Goal: Task Accomplishment & Management: Use online tool/utility

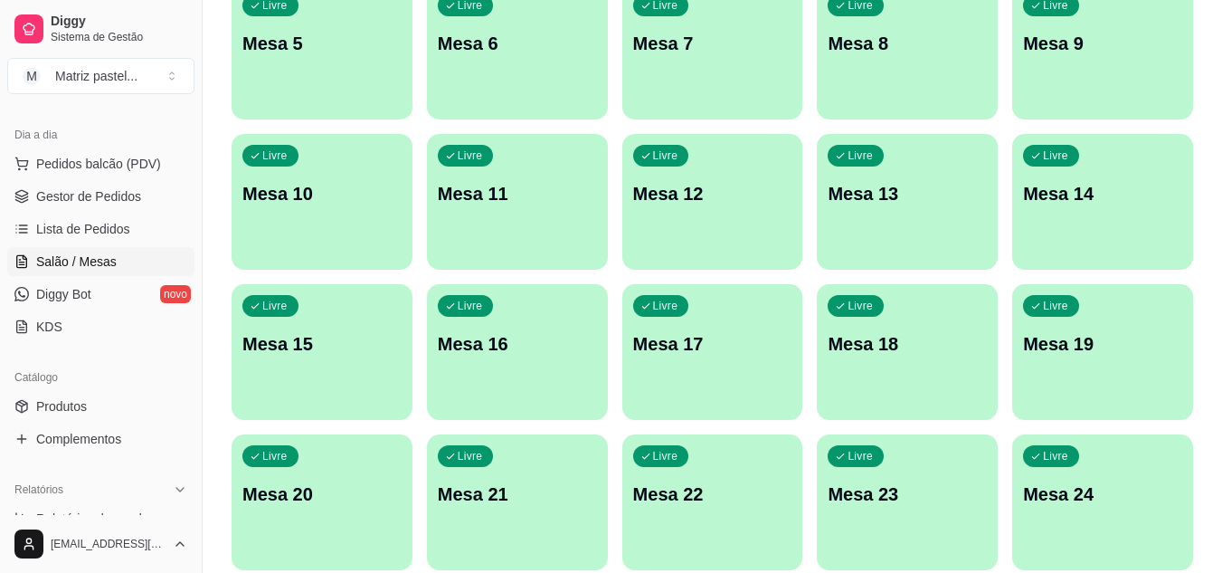
scroll to position [433, 0]
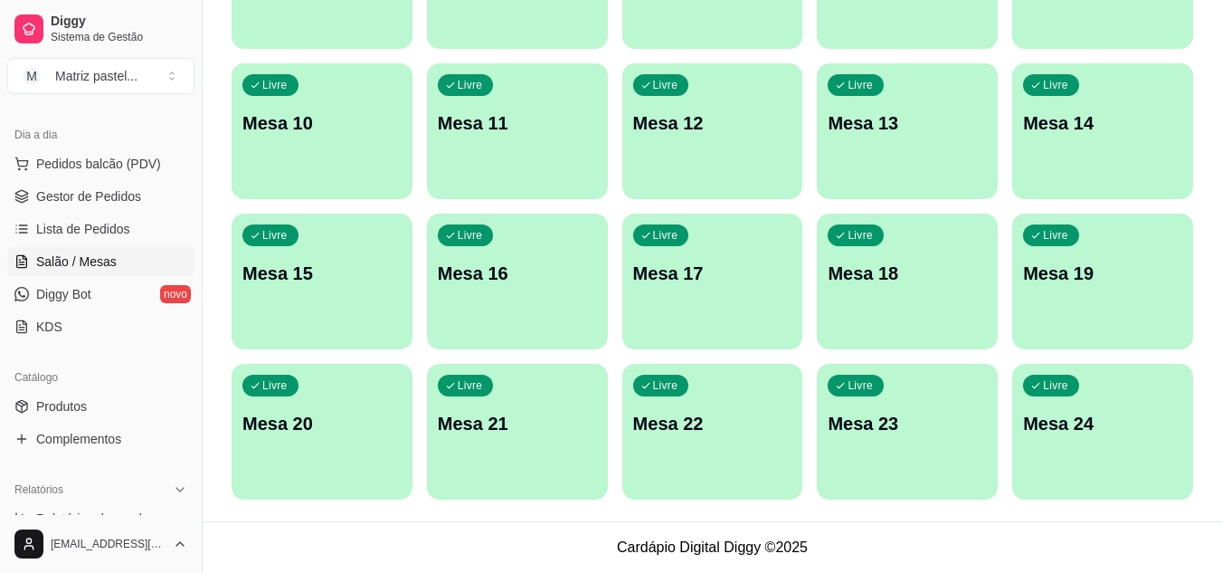
click at [1141, 382] on div "Livre Mesa 24" at bounding box center [1103, 421] width 181 height 114
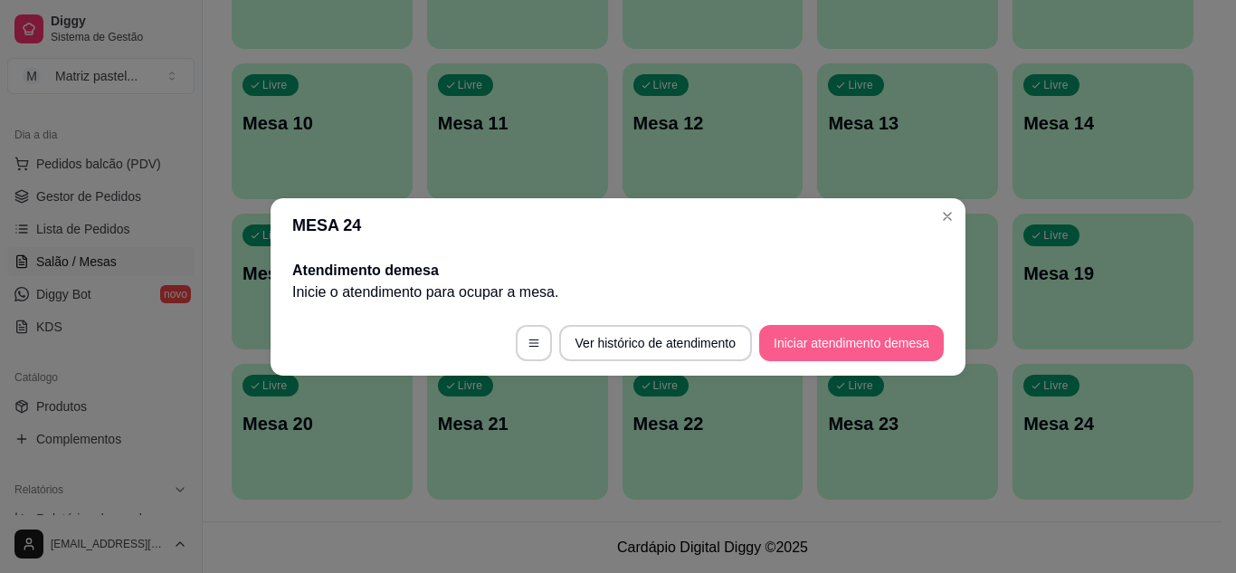
click at [842, 347] on button "Iniciar atendimento de mesa" at bounding box center [851, 343] width 185 height 36
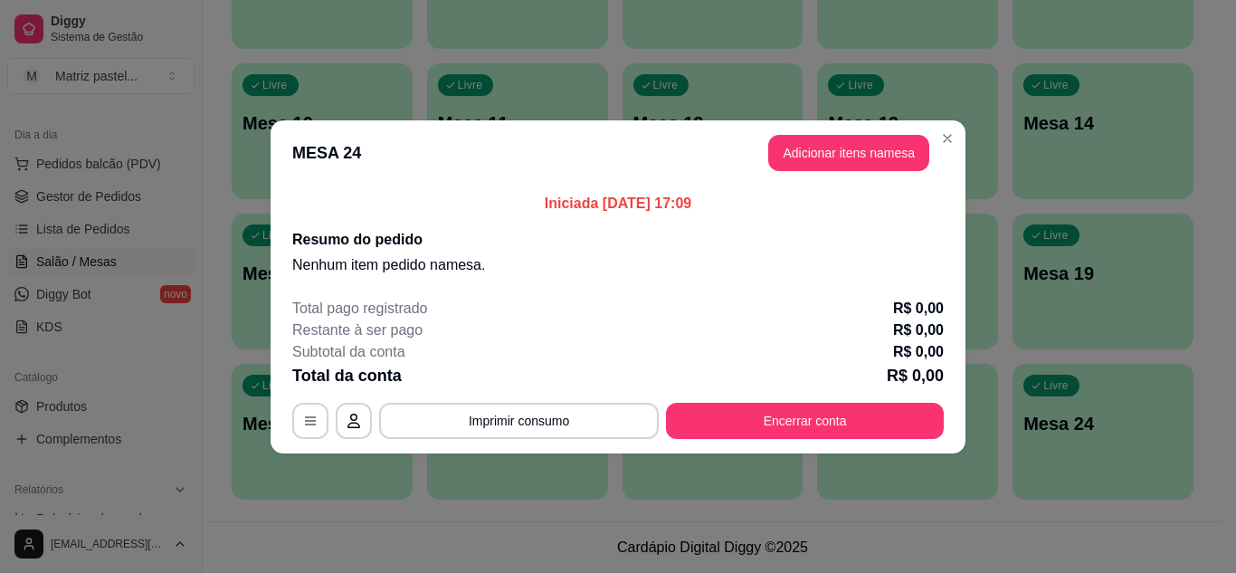
drag, startPoint x: 761, startPoint y: 154, endPoint x: 782, endPoint y: 170, distance: 26.4
click at [763, 155] on header "MESA 24 Adicionar itens na mesa" at bounding box center [618, 152] width 695 height 65
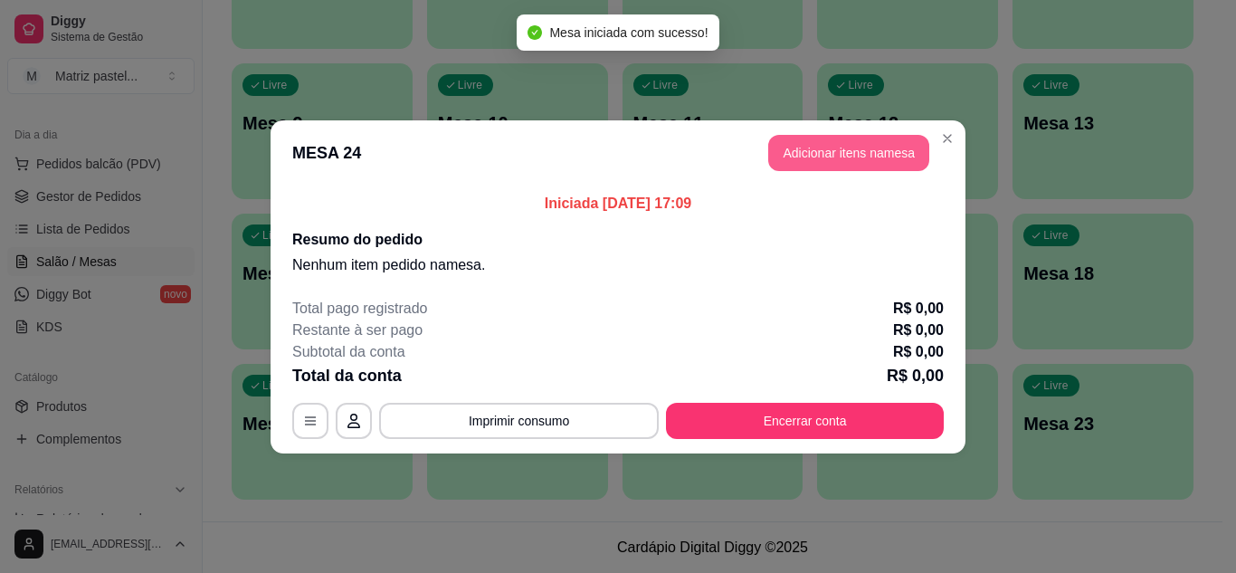
click at [803, 178] on header "MESA 24 Adicionar itens na mesa" at bounding box center [618, 152] width 695 height 65
click at [795, 159] on button "Adicionar itens na mesa" at bounding box center [849, 152] width 156 height 35
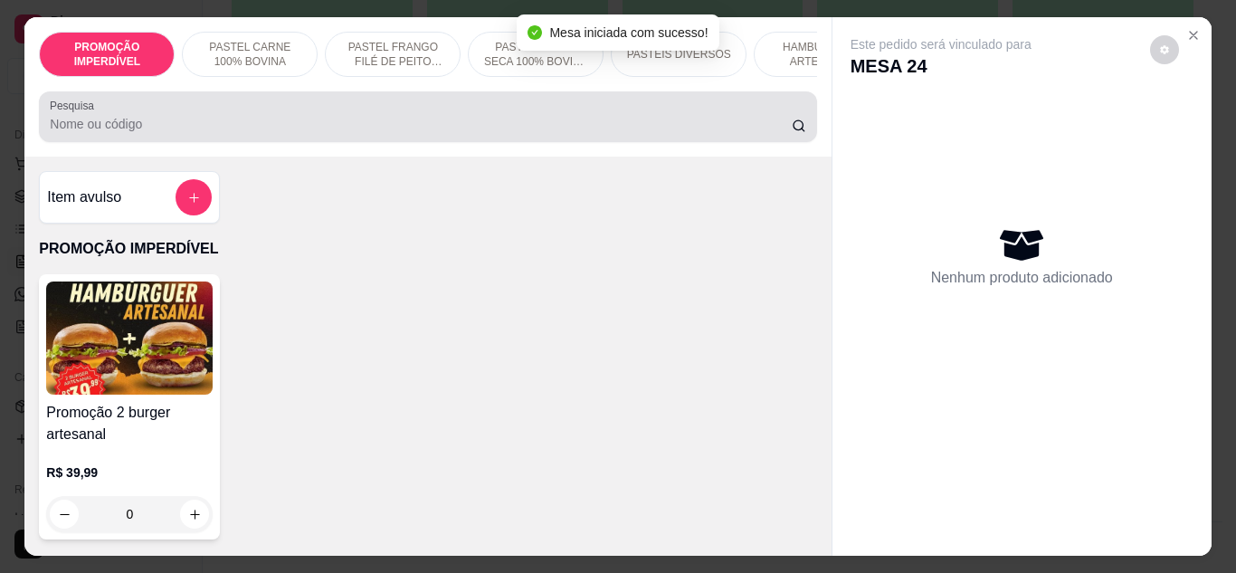
click at [423, 142] on div "Pesquisa" at bounding box center [427, 116] width 777 height 51
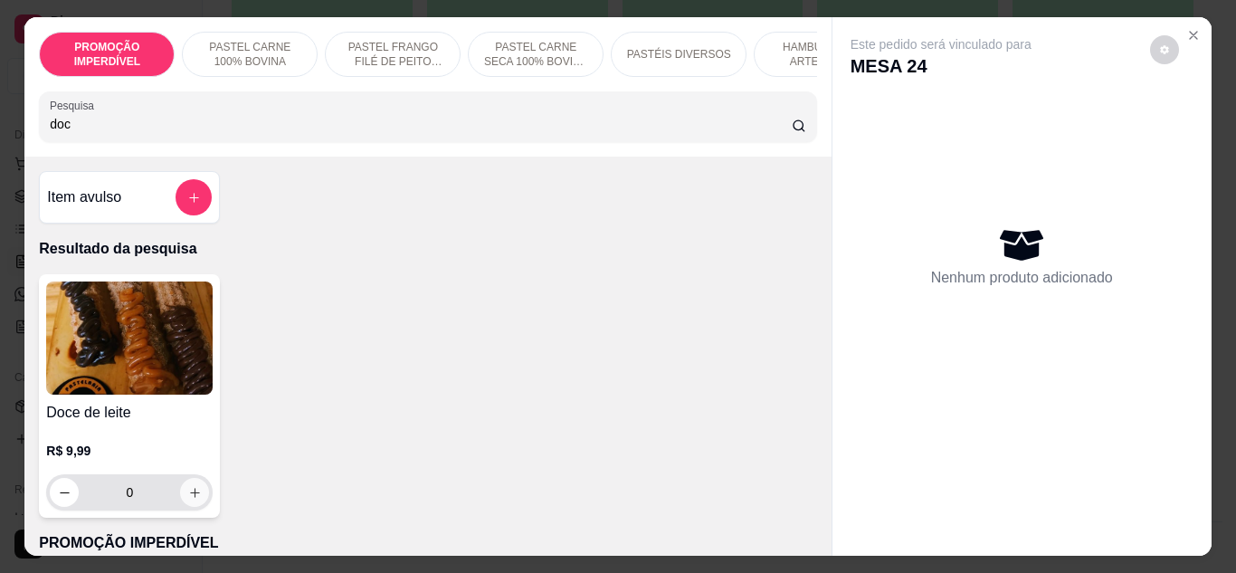
type input "doc"
click at [200, 500] on button "increase-product-quantity" at bounding box center [194, 492] width 29 height 29
type input "1"
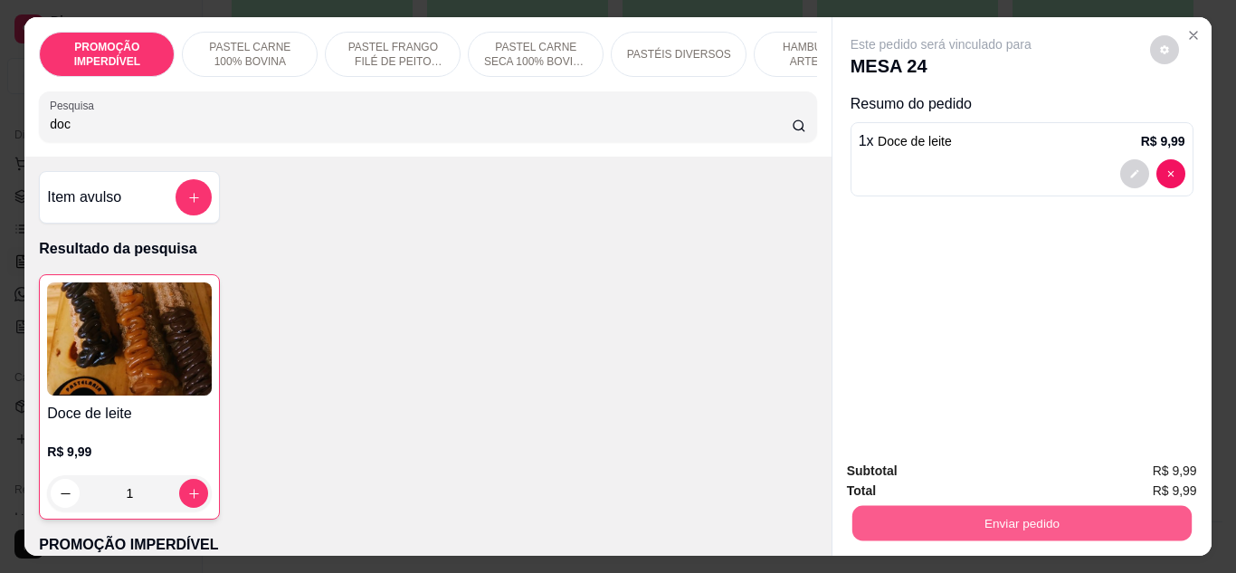
click at [880, 506] on button "Enviar pedido" at bounding box center [1020, 523] width 339 height 35
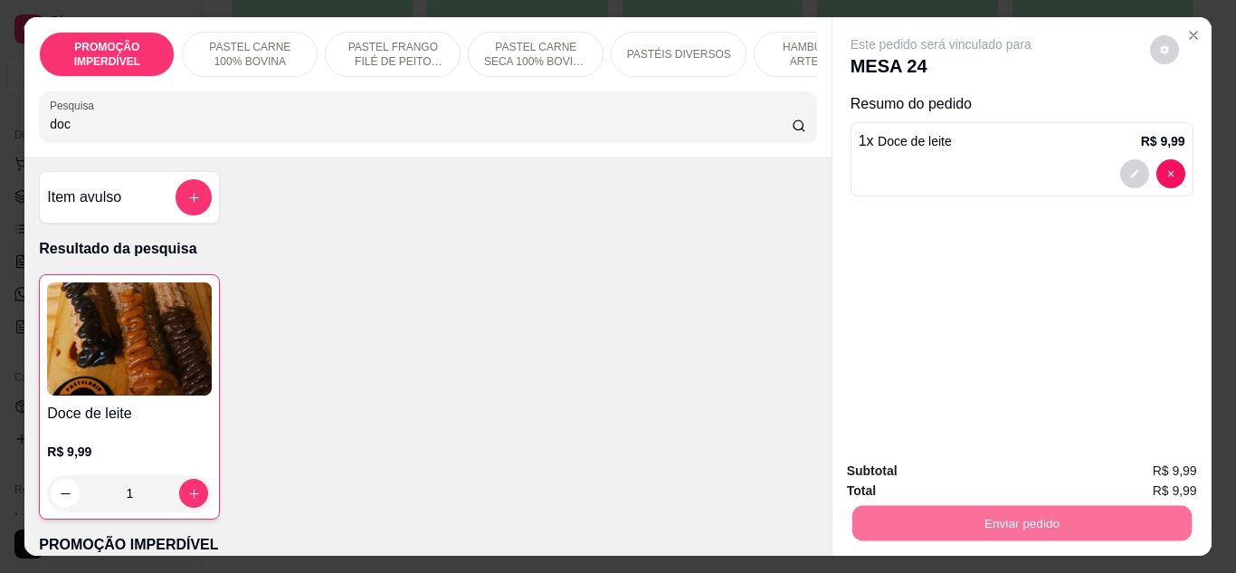
click at [902, 461] on button "Não registrar e enviar pedido" at bounding box center [961, 470] width 183 height 33
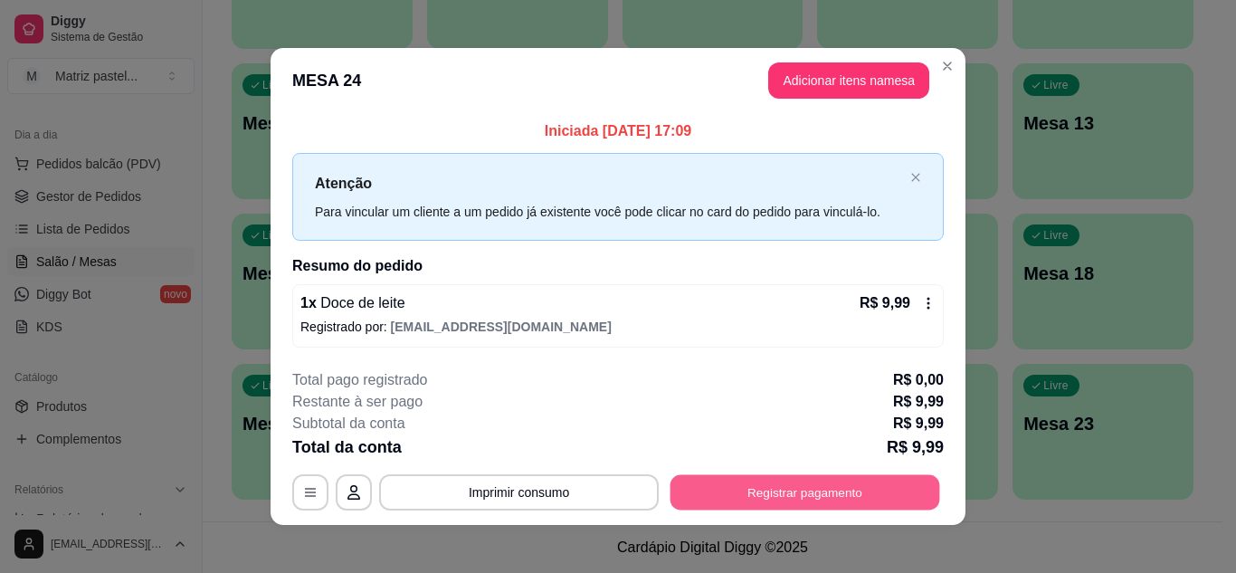
click at [836, 486] on button "Registrar pagamento" at bounding box center [806, 492] width 270 height 35
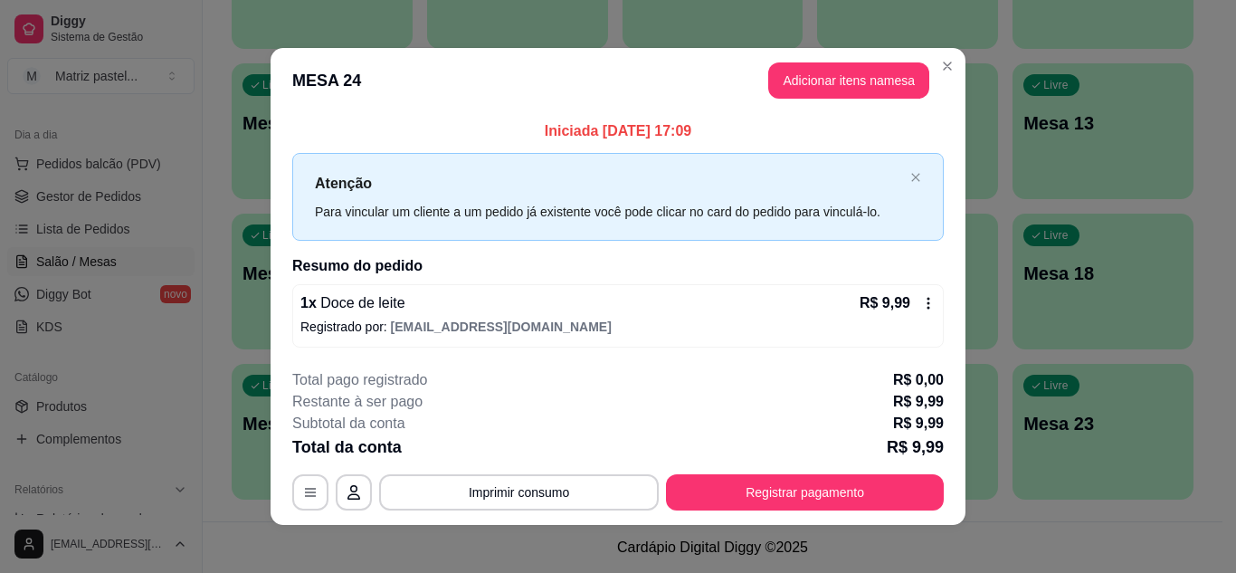
click at [455, 249] on div "Dinheiro" at bounding box center [496, 254] width 128 height 106
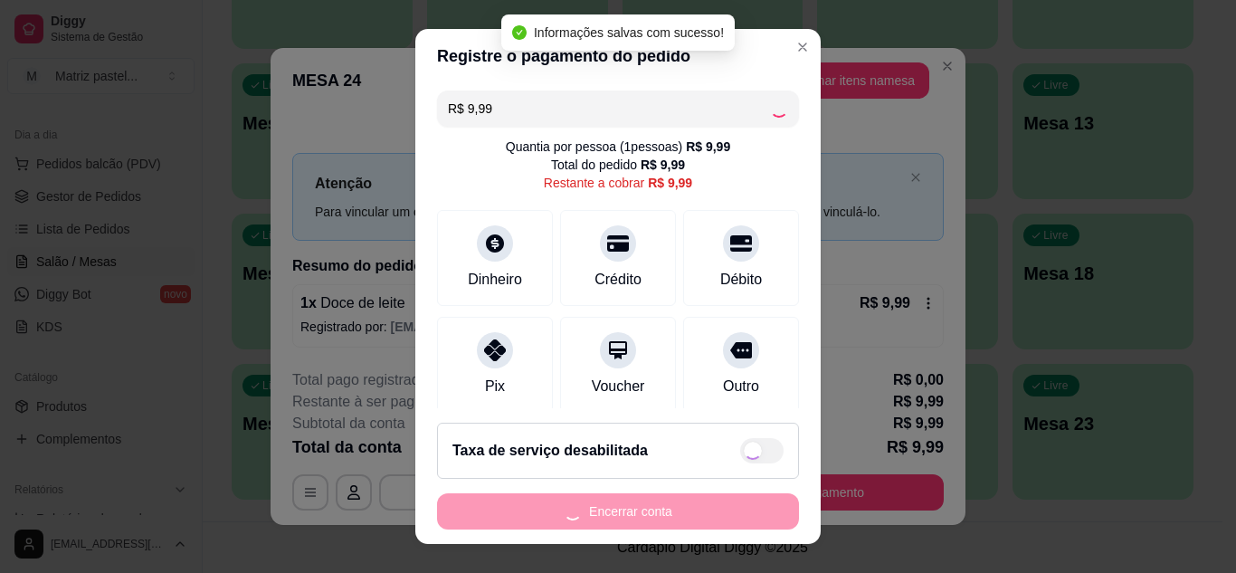
type input "R$ 0,00"
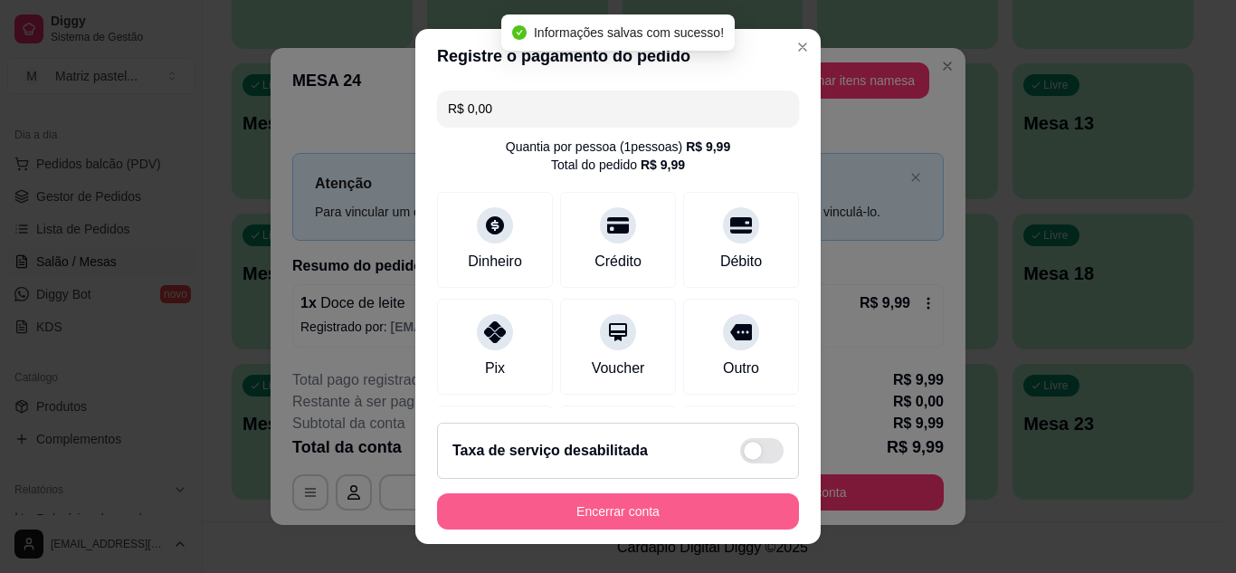
click at [694, 525] on button "Encerrar conta" at bounding box center [618, 511] width 362 height 36
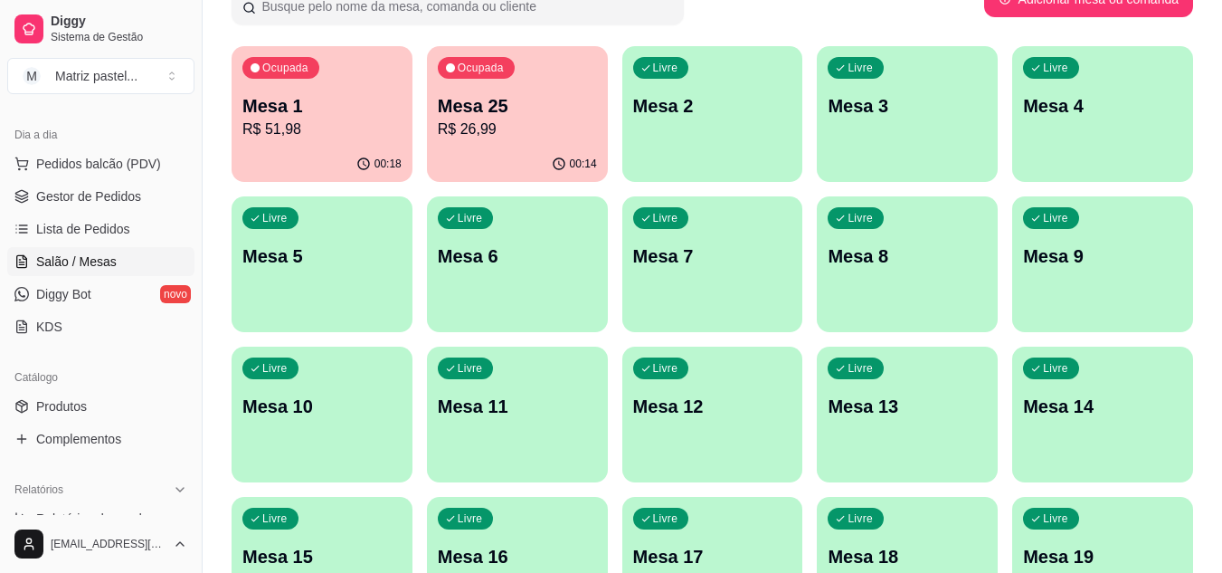
scroll to position [0, 0]
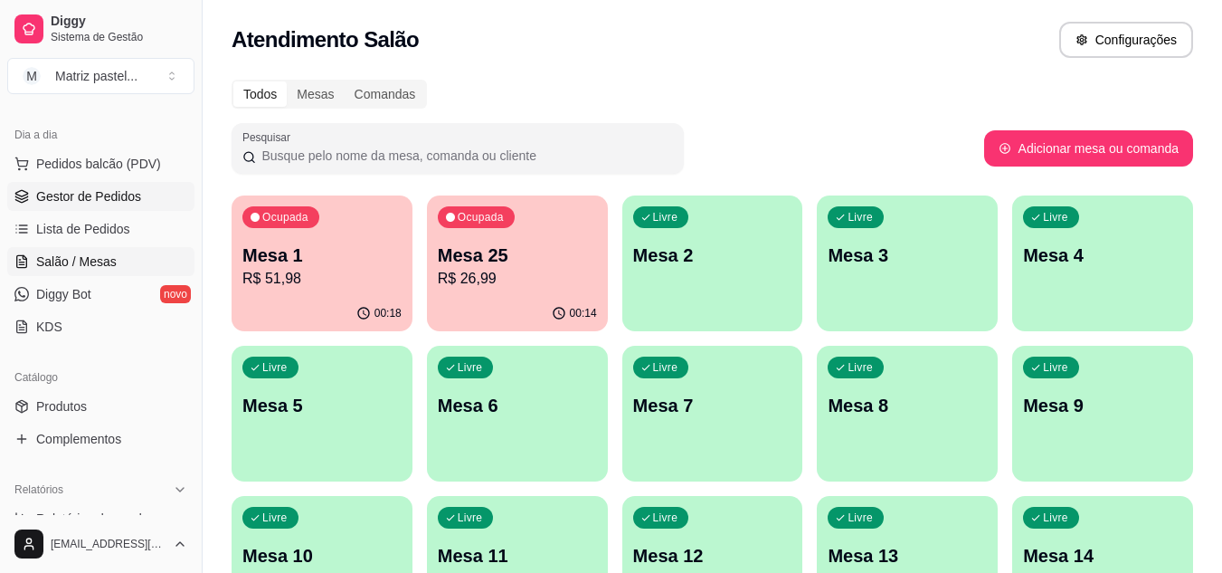
click at [82, 192] on span "Gestor de Pedidos" at bounding box center [88, 196] width 105 height 18
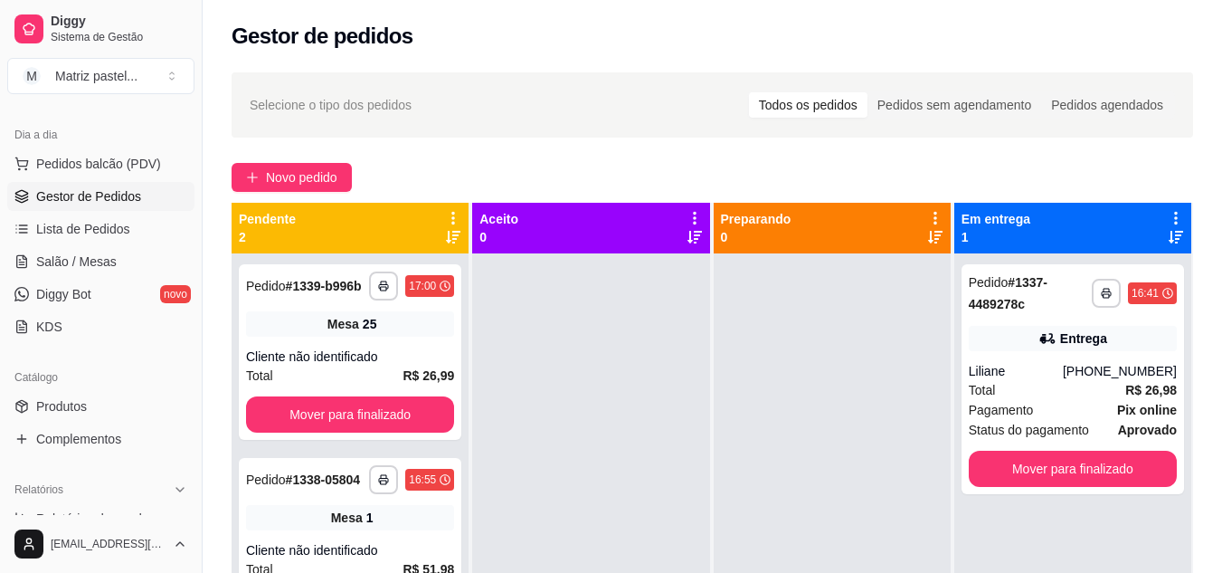
scroll to position [51, 0]
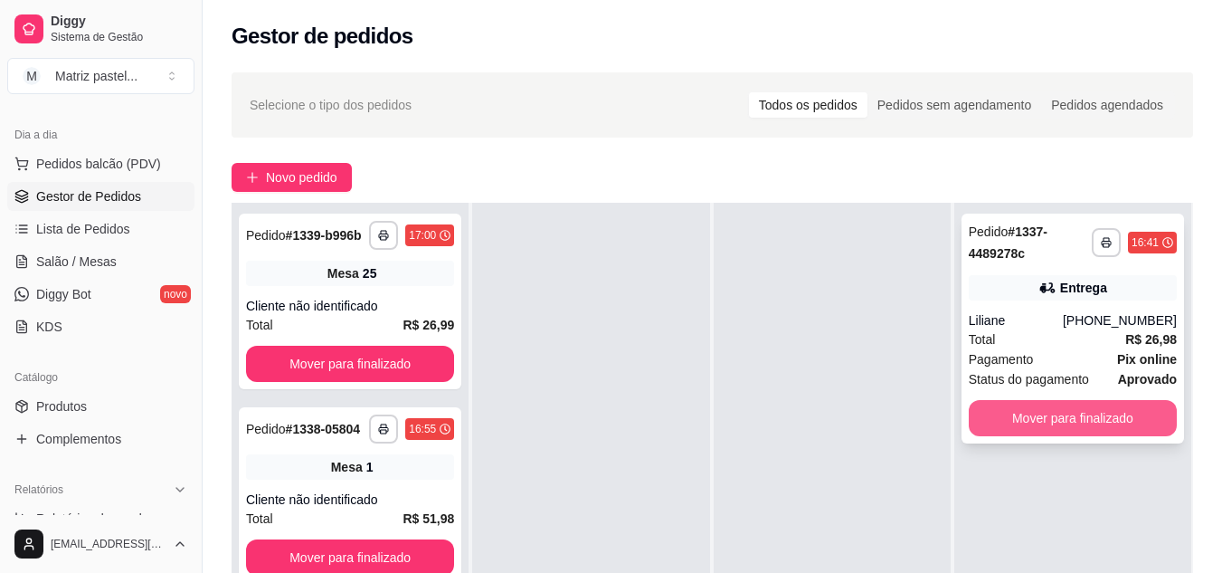
click at [1001, 429] on button "Mover para finalizado" at bounding box center [1073, 418] width 208 height 36
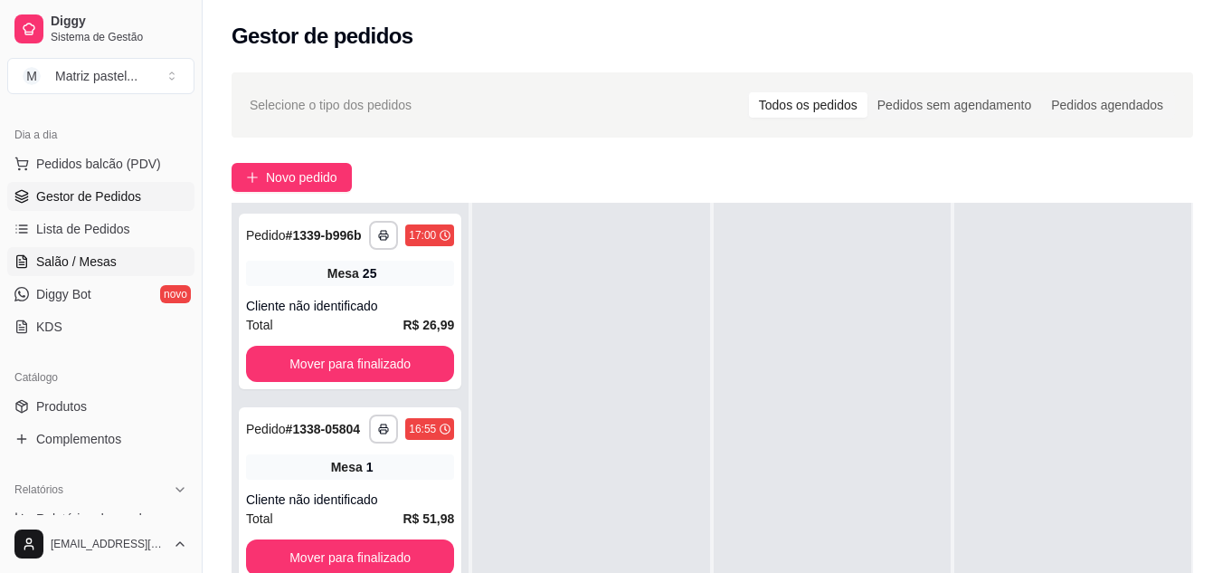
click at [112, 253] on span "Salão / Mesas" at bounding box center [76, 261] width 81 height 18
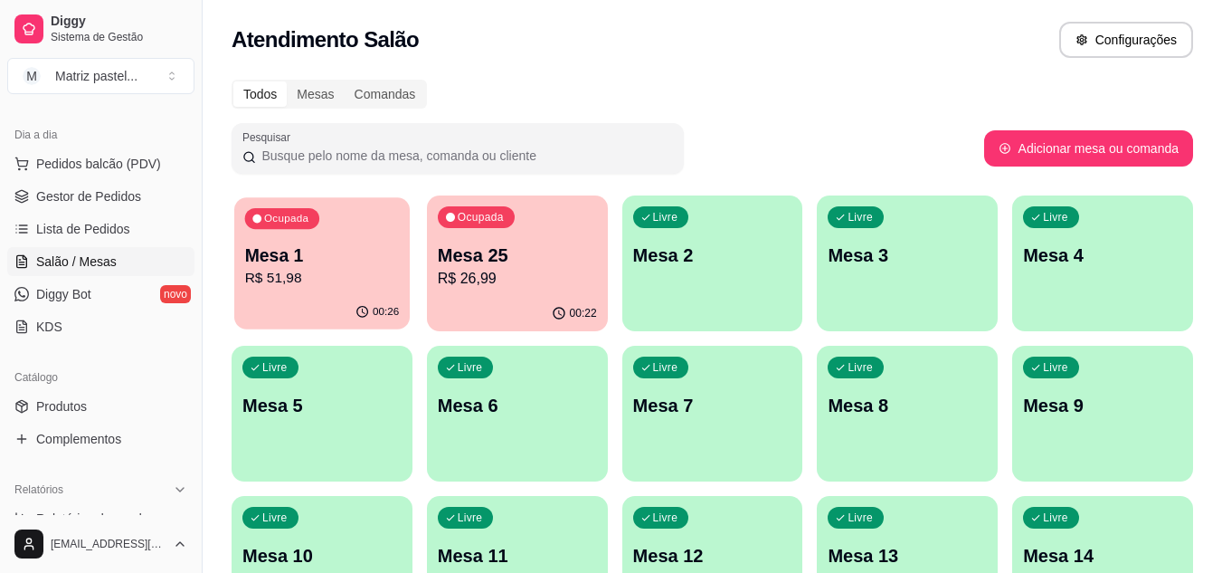
click at [348, 308] on div "00:26" at bounding box center [322, 312] width 176 height 34
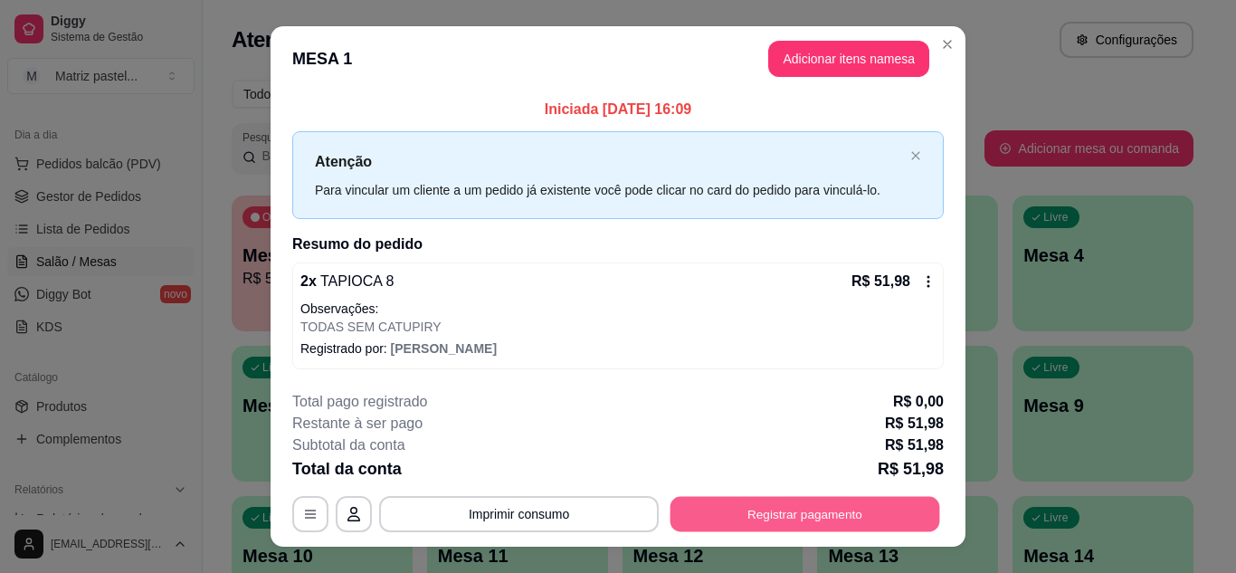
click at [784, 528] on button "Registrar pagamento" at bounding box center [806, 514] width 270 height 35
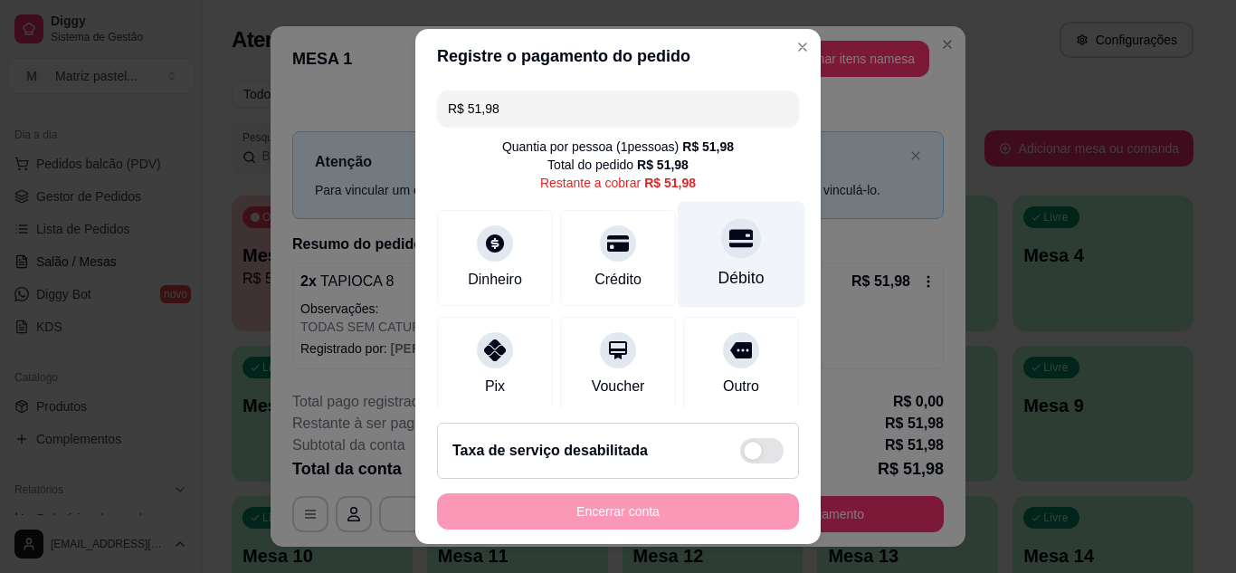
click at [729, 245] on icon at bounding box center [741, 238] width 24 height 24
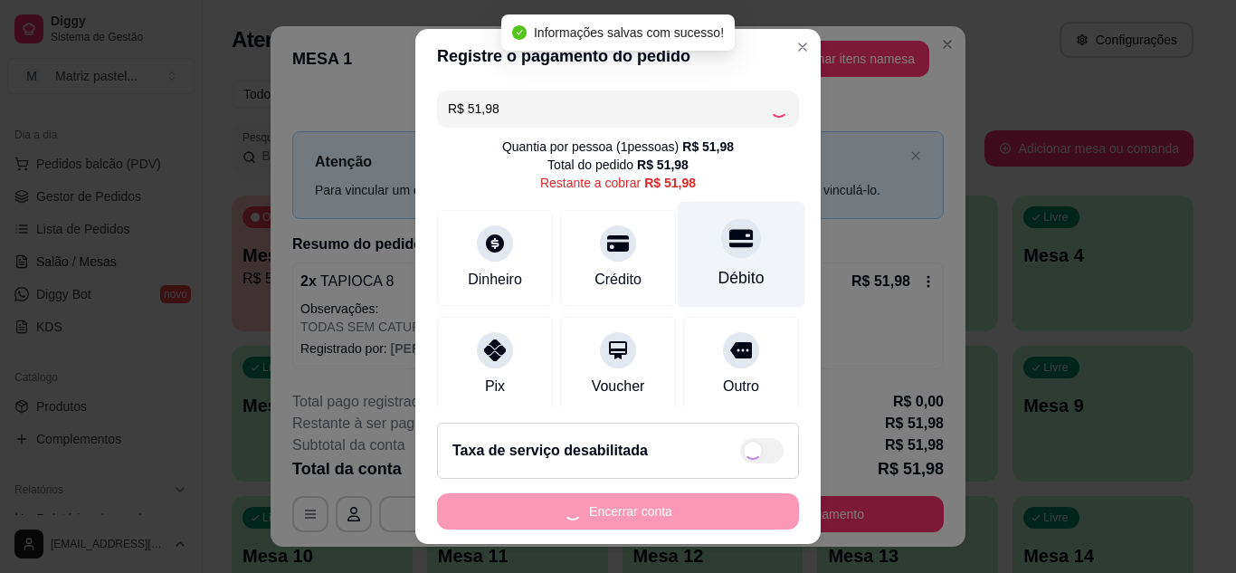
type input "R$ 0,00"
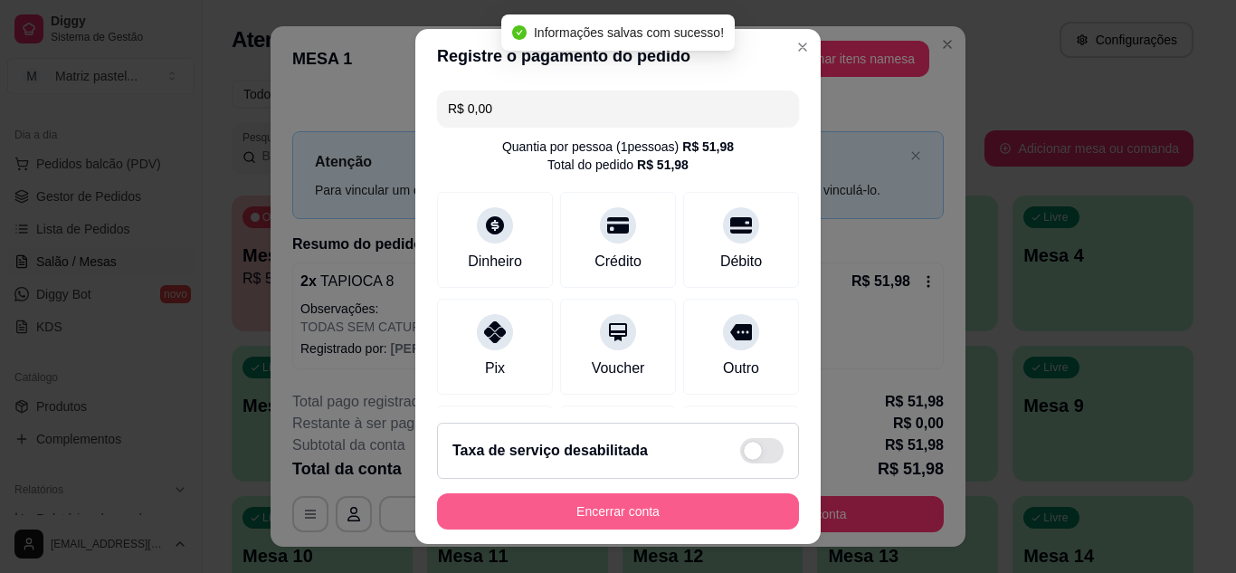
click at [661, 516] on button "Encerrar conta" at bounding box center [618, 511] width 362 height 36
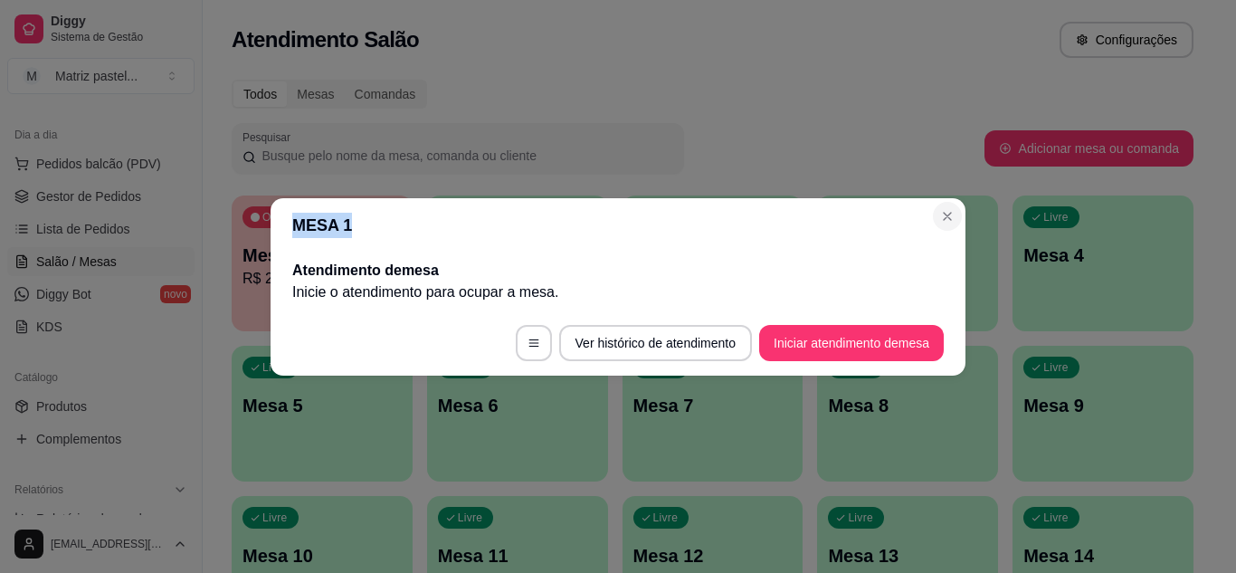
click at [935, 211] on section "MESA 1 Atendimento de mesa Inicie o atendimento para ocupar a mesa . Ver histór…" at bounding box center [618, 286] width 695 height 177
